Goal: Book appointment/travel/reservation

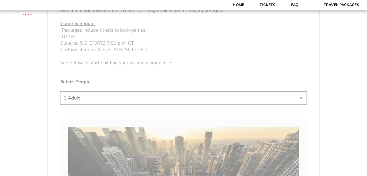
scroll to position [263, 0]
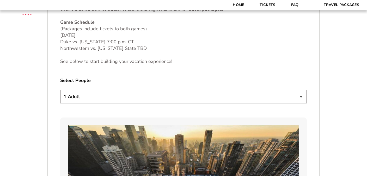
click at [126, 96] on select "1 Adult 2 Adults 3 Adults 4 Adults 2 Adults + 1 Child 2 Adults + 2 Children 2 A…" at bounding box center [183, 96] width 246 height 13
select select "3 Adults"
click at [60, 90] on select "1 Adult 2 Adults 3 Adults 4 Adults 2 Adults + 1 Child 2 Adults + 2 Children 2 A…" at bounding box center [183, 96] width 246 height 13
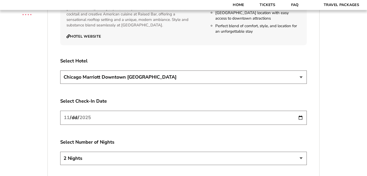
scroll to position [892, 0]
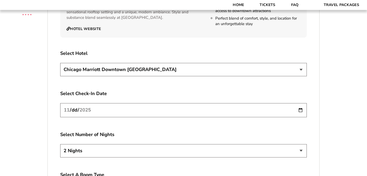
click at [89, 63] on select "[GEOGRAPHIC_DATA] [GEOGRAPHIC_DATA]" at bounding box center [183, 69] width 246 height 13
click at [60, 63] on select "[GEOGRAPHIC_DATA] [GEOGRAPHIC_DATA]" at bounding box center [183, 69] width 246 height 13
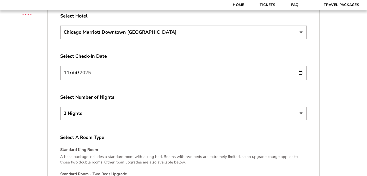
scroll to position [930, 0]
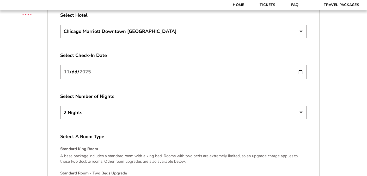
click at [99, 66] on input "[DATE]" at bounding box center [183, 72] width 246 height 14
click at [298, 106] on select "2 Nights 3 Nights 4 Nights" at bounding box center [183, 112] width 246 height 13
select select "3 Nights"
click at [60, 106] on select "2 Nights 3 Nights 4 Nights" at bounding box center [183, 112] width 246 height 13
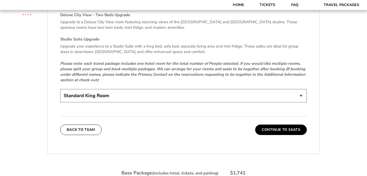
scroll to position [1143, 0]
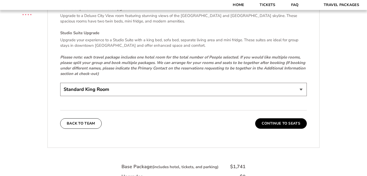
click at [232, 89] on select "Standard King Room Standard Room - Two Beds Upgrade (+$30 per night) Deluxe Cit…" at bounding box center [183, 89] width 246 height 13
select select "Standard Room - Two Beds Upgrade"
click at [60, 83] on select "Standard King Room Standard Room - Two Beds Upgrade (+$30 per night) Deluxe Cit…" at bounding box center [183, 89] width 246 height 13
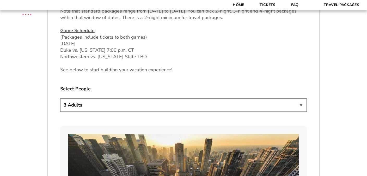
scroll to position [0, 0]
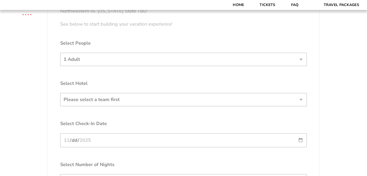
scroll to position [303, 0]
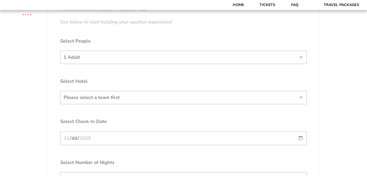
click at [127, 57] on form "Arkansas Arkansas Travel Package Duke Duke Travel Package Northwestern Northwes…" at bounding box center [183, 18] width 367 height 643
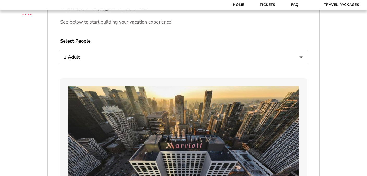
click at [302, 58] on select "1 Adult 2 Adults 3 Adults 4 Adults 2 Adults + 1 Child 2 Adults + 2 Children 2 A…" at bounding box center [183, 57] width 246 height 13
select select "3 Adults"
click at [60, 51] on select "1 Adult 2 Adults 3 Adults 4 Adults 2 Adults + 1 Child 2 Adults + 2 Children 2 A…" at bounding box center [183, 57] width 246 height 13
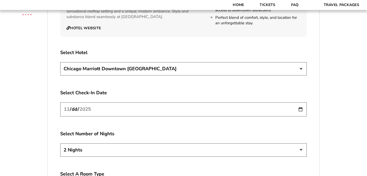
scroll to position [902, 0]
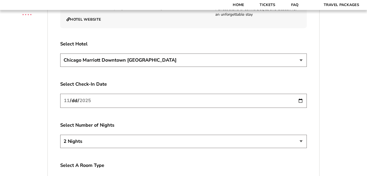
click at [101, 135] on select "2 Nights 3 Nights 4 Nights" at bounding box center [183, 140] width 246 height 13
click at [60, 134] on select "2 Nights 3 Nights 4 Nights" at bounding box center [183, 140] width 246 height 13
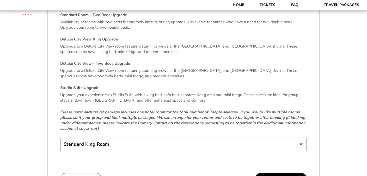
scroll to position [1089, 0]
click at [128, 140] on select "Standard King Room Standard Room - Two Beds Upgrade (+$30 per night) Deluxe Cit…" at bounding box center [183, 143] width 246 height 13
select select "Standard Room - Two Beds Upgrade"
click at [60, 137] on select "Standard King Room Standard Room - Two Beds Upgrade (+$30 per night) Deluxe Cit…" at bounding box center [183, 143] width 246 height 13
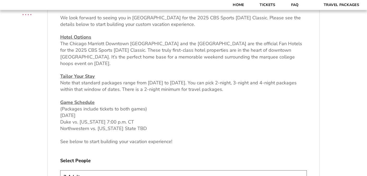
scroll to position [0, 0]
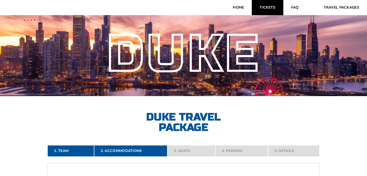
click at [271, 8] on link "Tickets" at bounding box center [267, 7] width 31 height 15
